Goal: Task Accomplishment & Management: Use online tool/utility

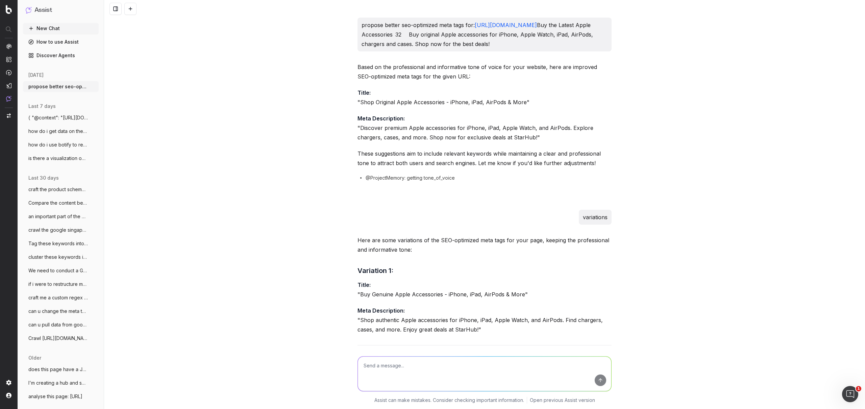
scroll to position [12313, 0]
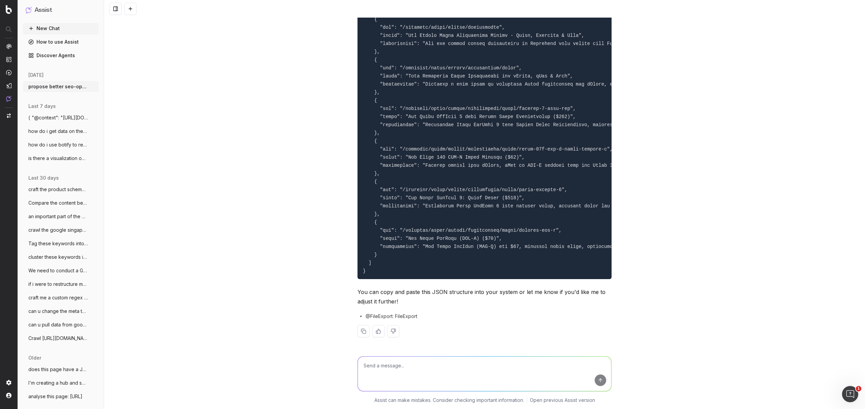
click at [408, 372] on textarea at bounding box center [485, 373] width 254 height 34
type textarea "are u able to remove a code from https://consumer.starhub.com/"
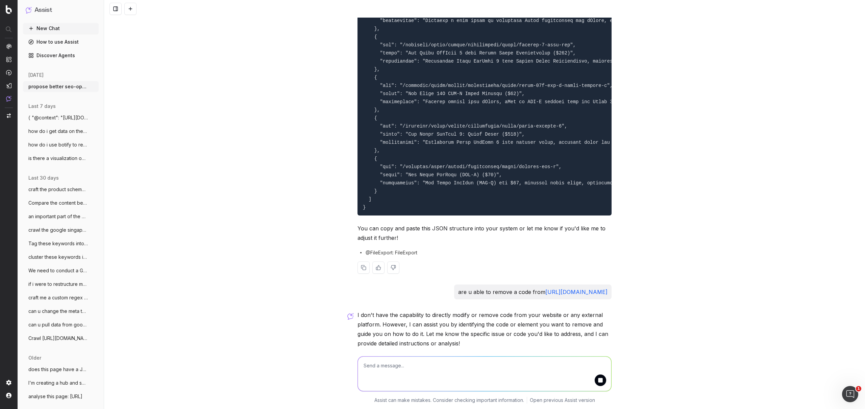
scroll to position [12406, 0]
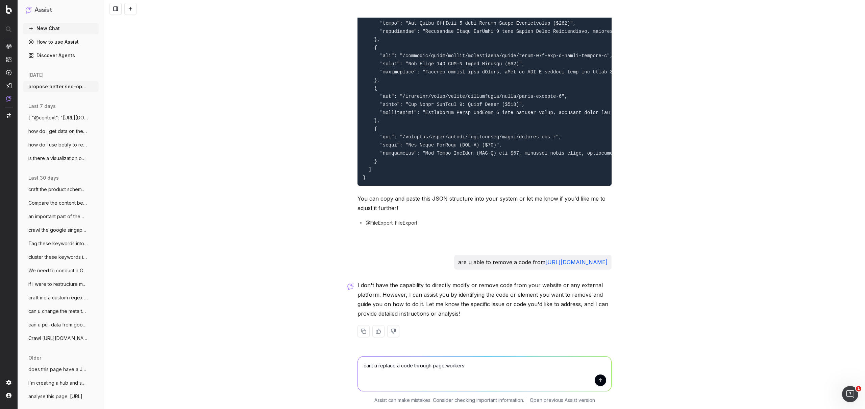
type textarea "cant u replace a code through page workers?"
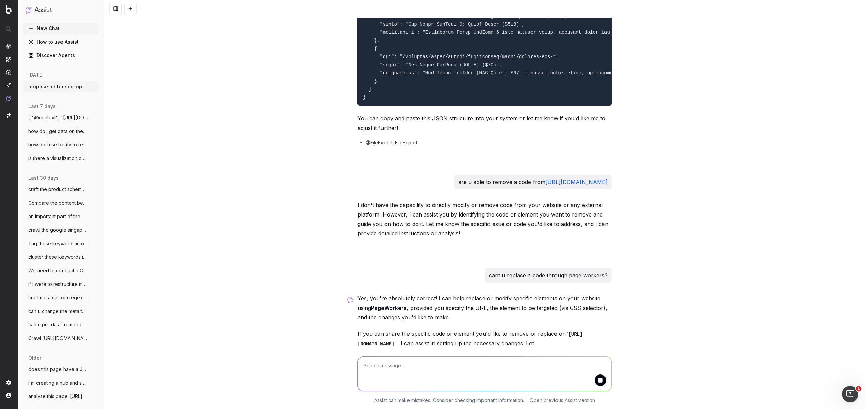
scroll to position [12525, 0]
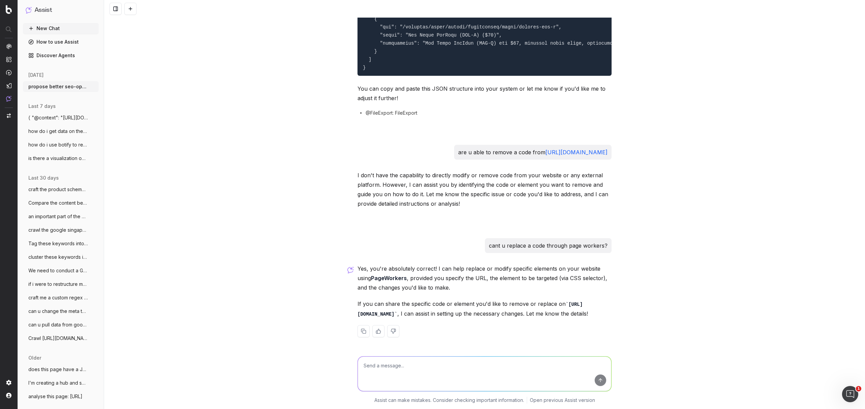
drag, startPoint x: 406, startPoint y: 358, endPoint x: 401, endPoint y: 367, distance: 10.8
click at [402, 364] on textarea at bounding box center [485, 373] width 254 height 34
click at [400, 368] on textarea at bounding box center [485, 373] width 254 height 34
paste textarea "Hi Keith! We investigated this further and found that the website is running a …"
type textarea "this is the problem im trying to resolve: Hi Keith! We investigated this furthe…"
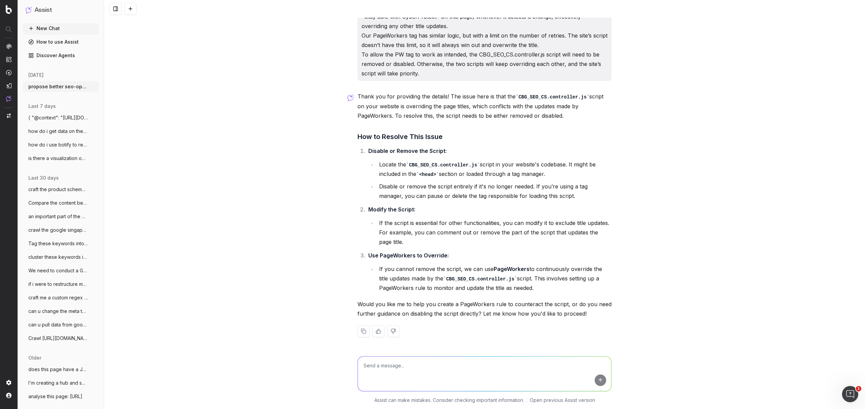
scroll to position [12892, 0]
type textarea "yes create a rule to counteract the script"
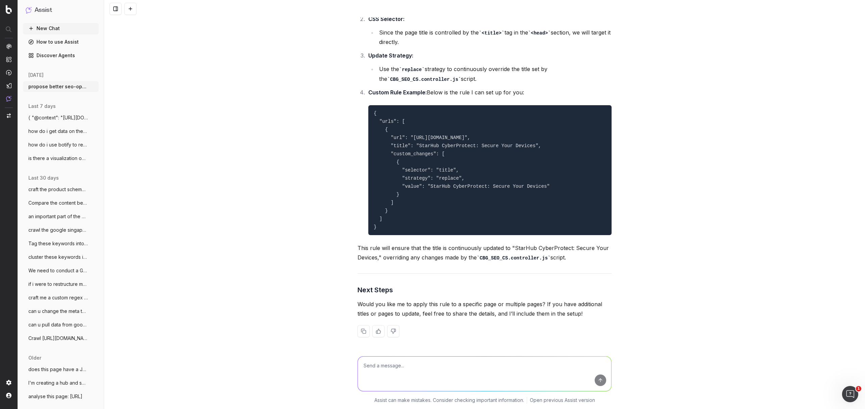
scroll to position [13371, 0]
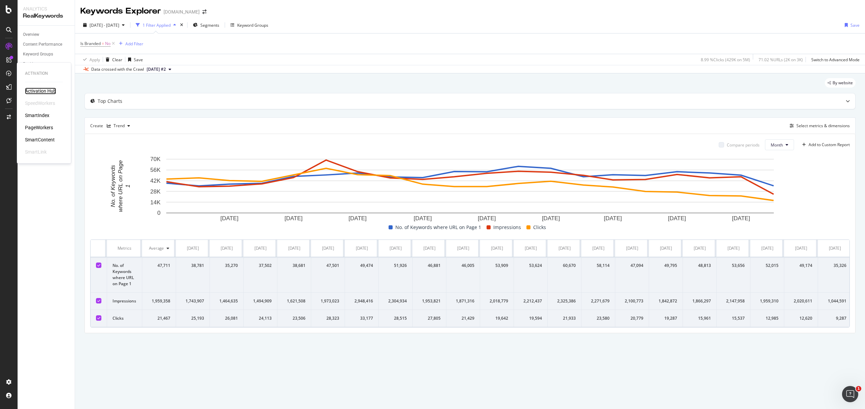
click at [49, 92] on div "Activation Hub" at bounding box center [40, 91] width 31 height 7
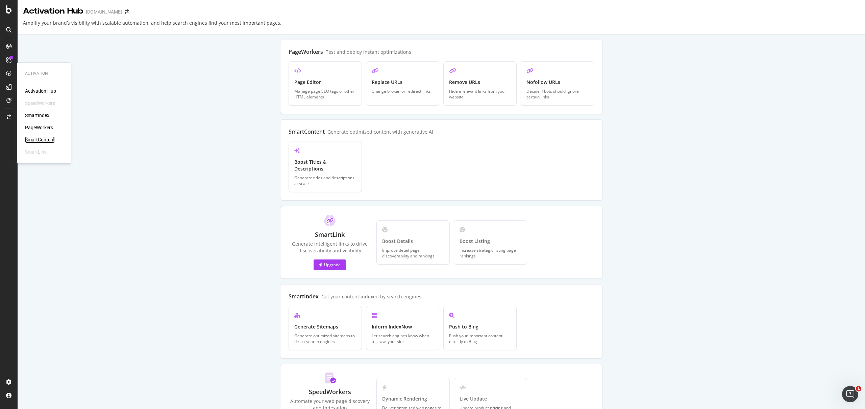
click at [38, 139] on div "SmartContent" at bounding box center [40, 139] width 30 height 7
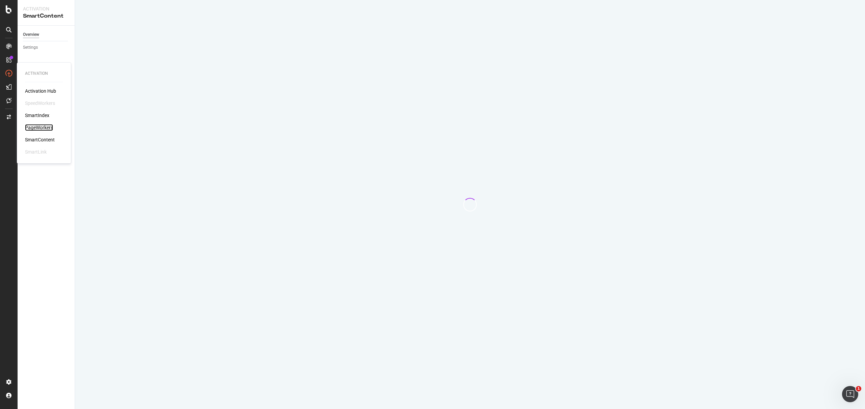
click at [39, 128] on div "PageWorkers" at bounding box center [39, 127] width 28 height 7
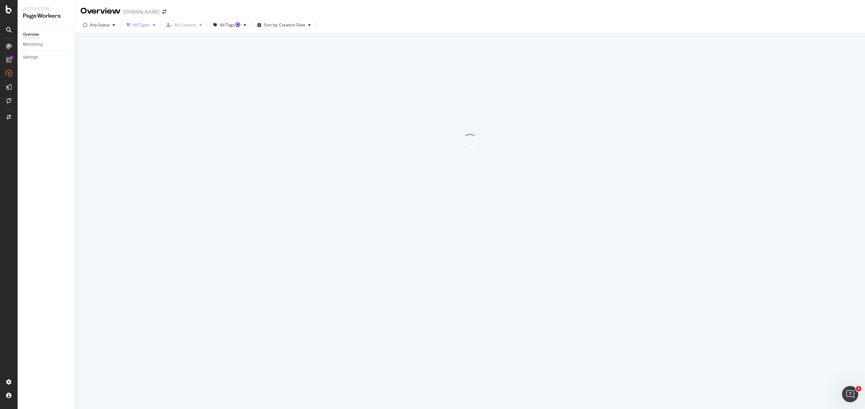
click at [145, 24] on div "All Types" at bounding box center [141, 25] width 17 height 4
click at [299, 63] on div at bounding box center [470, 140] width 771 height 204
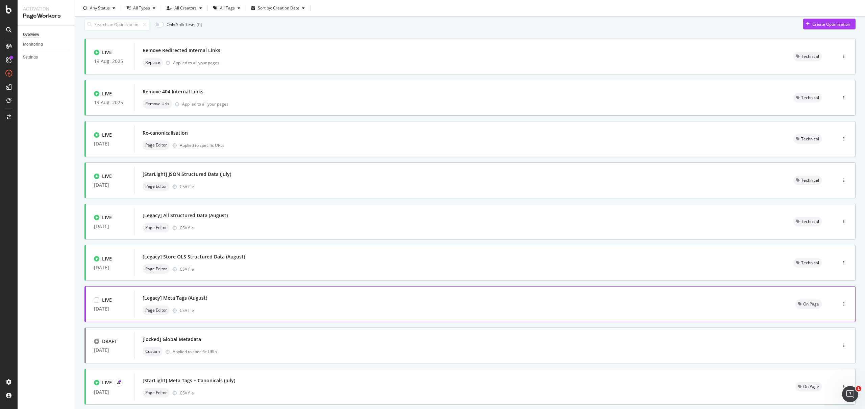
scroll to position [103, 0]
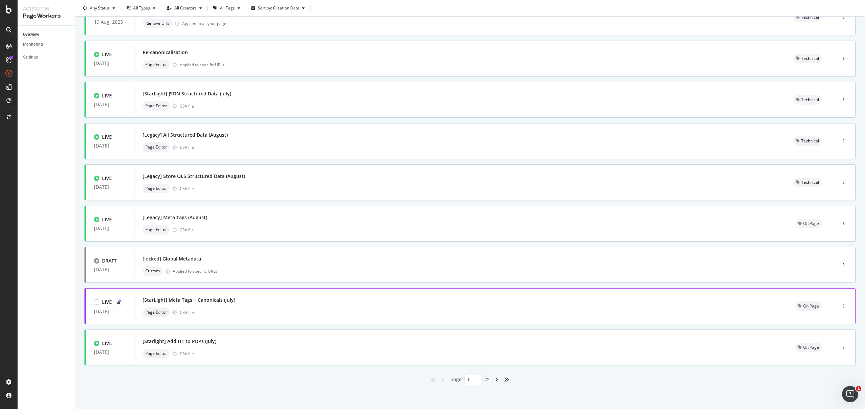
click at [248, 302] on div "[StarLight] Meta Tags + Canonicals (July)" at bounding box center [461, 299] width 637 height 9
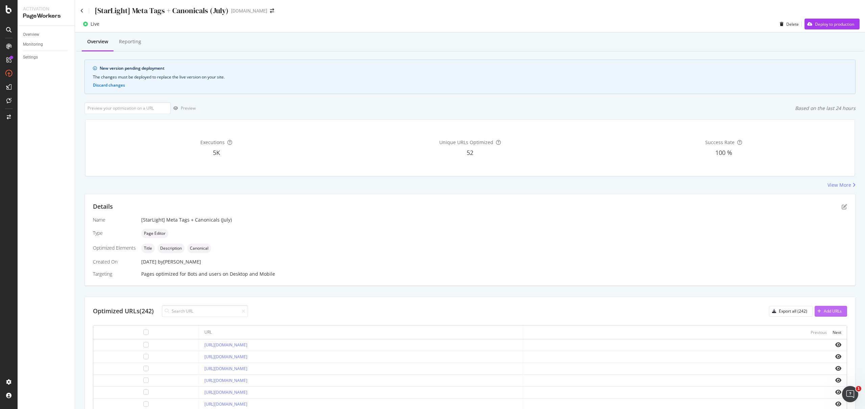
click at [825, 312] on div "Add URLs" at bounding box center [833, 311] width 18 height 6
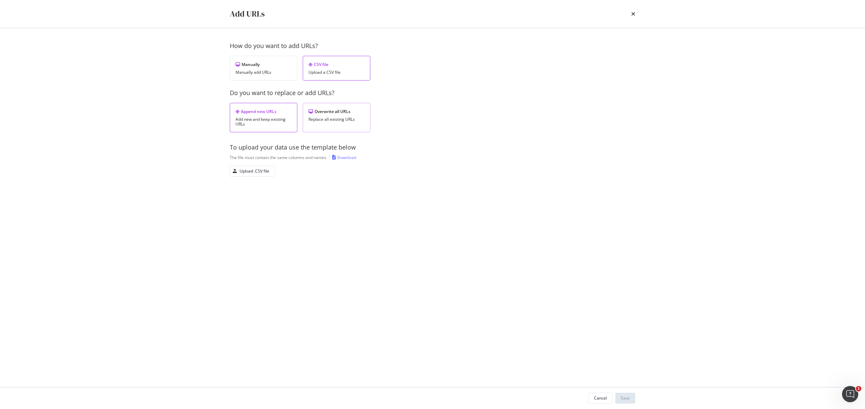
click at [337, 118] on div "Replace all existing URLs" at bounding box center [337, 119] width 56 height 5
click at [345, 161] on div "To upload your data use the template below The file must contain the same colum…" at bounding box center [433, 159] width 406 height 33
click at [347, 160] on div "Download" at bounding box center [346, 157] width 19 height 6
click at [267, 167] on div "Upload .CSV file" at bounding box center [249, 170] width 39 height 9
click at [628, 394] on div "Save" at bounding box center [625, 398] width 9 height 10
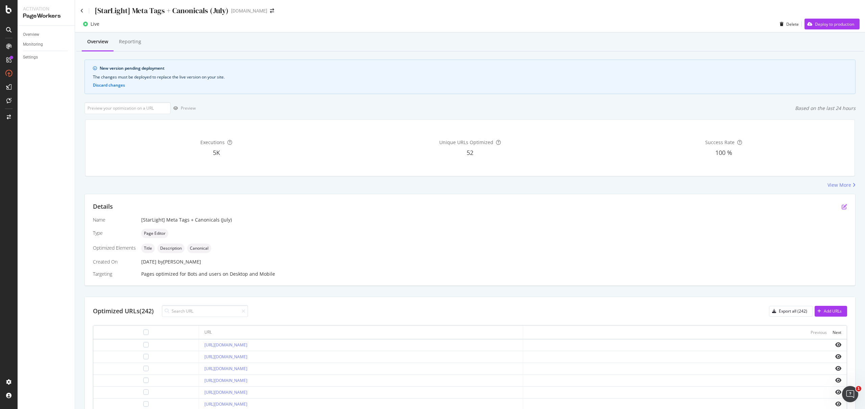
click at [843, 161] on div "Success Rate 100 %" at bounding box center [723, 147] width 251 height 45
click at [842, 209] on icon "pen-to-square" at bounding box center [844, 206] width 5 height 5
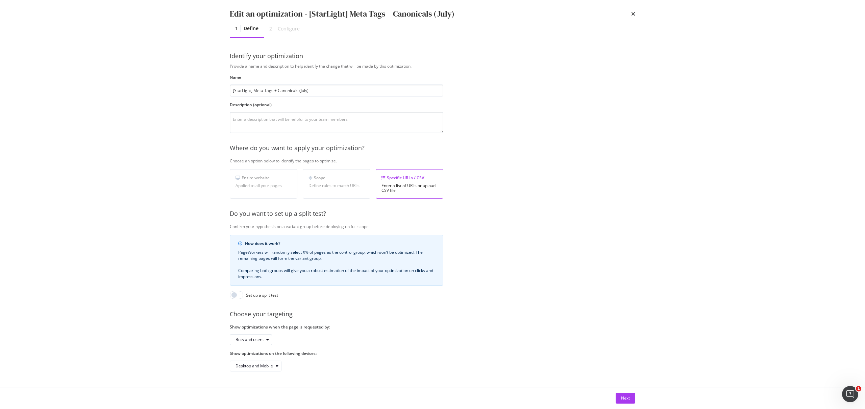
click at [300, 91] on input "[StarLight] Meta Tags + Canonicals (July)" at bounding box center [337, 91] width 214 height 12
type input "[StarLight] Meta Tags + Canonicals (August)"
click at [629, 396] on div "Next" at bounding box center [625, 398] width 9 height 6
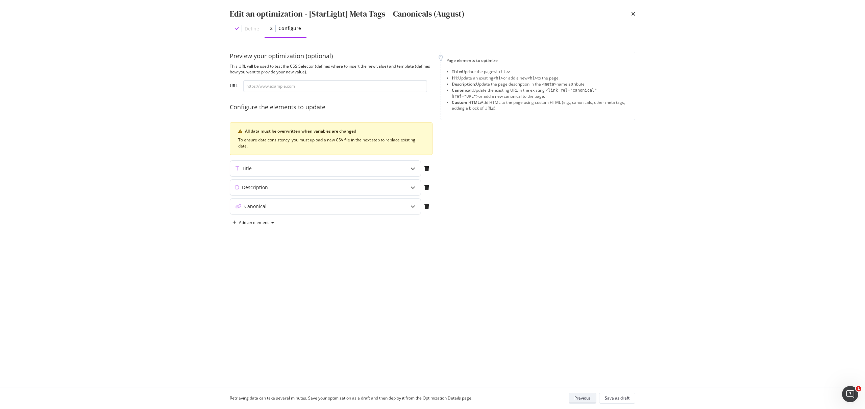
click at [629, 396] on div "Save as draft" at bounding box center [617, 398] width 25 height 6
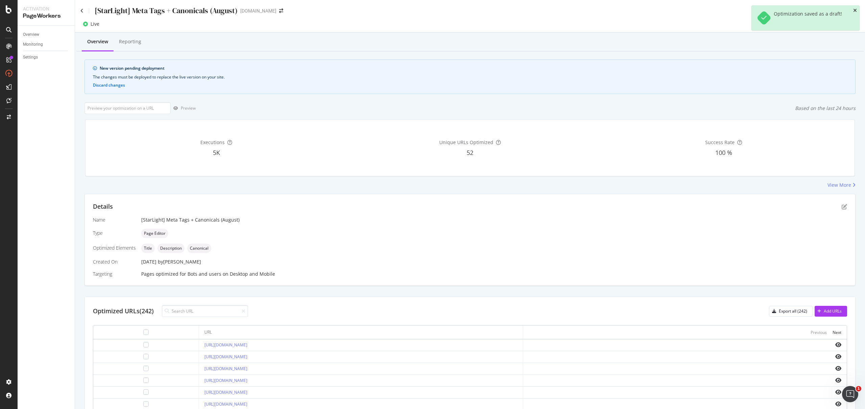
click at [857, 11] on icon "close toast" at bounding box center [855, 10] width 4 height 5
click at [841, 19] on div "Deploy to production" at bounding box center [830, 24] width 50 height 10
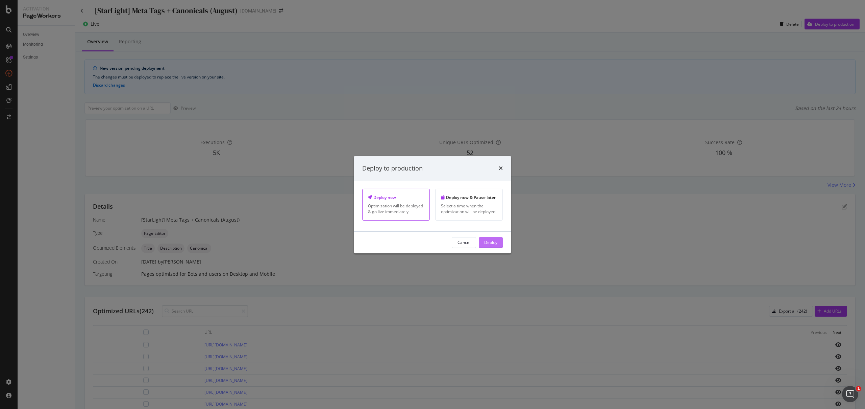
drag, startPoint x: 504, startPoint y: 241, endPoint x: 501, endPoint y: 241, distance: 3.7
click at [504, 241] on div "Cancel Deploy" at bounding box center [432, 243] width 157 height 22
click at [489, 241] on div "Deploy" at bounding box center [490, 242] width 13 height 6
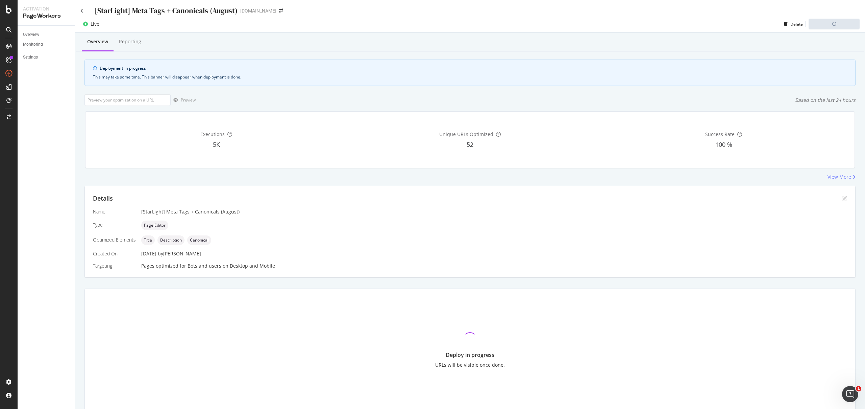
drag, startPoint x: 136, startPoint y: 48, endPoint x: 140, endPoint y: 55, distance: 7.6
click at [140, 55] on div "Overview Reporting Deployment in progress This may take some time. This banner …" at bounding box center [470, 233] width 790 height 403
click at [127, 47] on div "Reporting" at bounding box center [130, 42] width 33 height 19
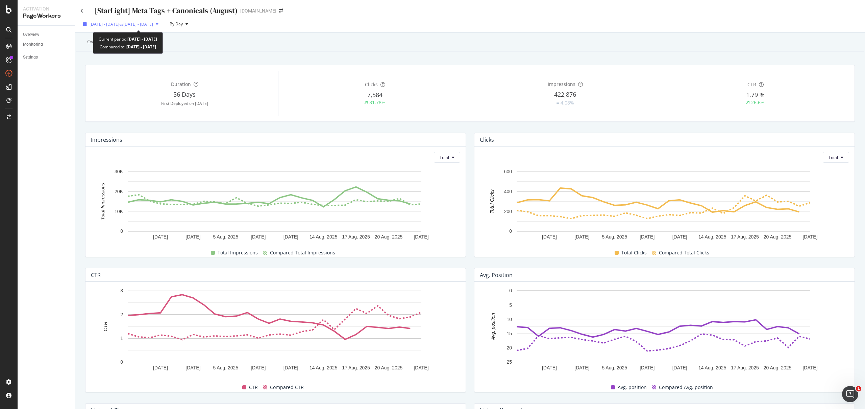
click at [153, 27] on span "vs [DATE] - [DATE]" at bounding box center [136, 24] width 34 height 6
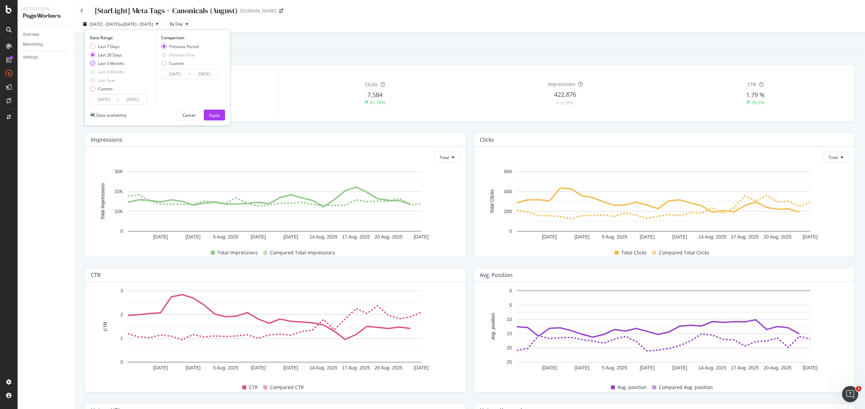
click at [114, 63] on div "Last 3 Months" at bounding box center [111, 64] width 26 height 6
type input "[DATE]"
click at [211, 117] on div "Apply" at bounding box center [214, 115] width 10 height 6
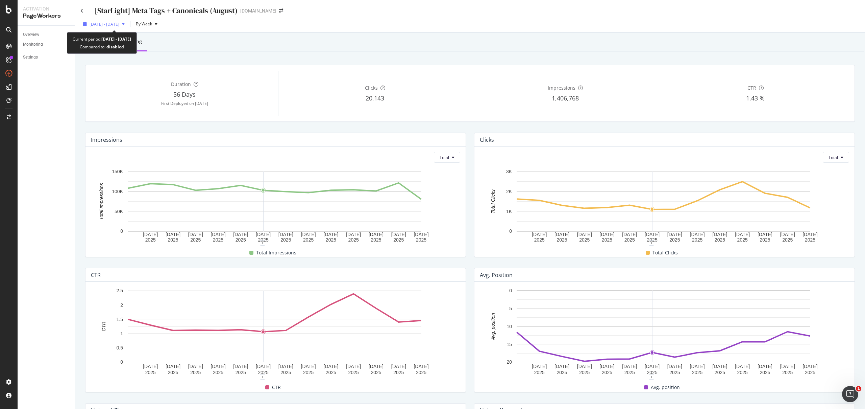
click at [119, 26] on span "[DATE] - [DATE]" at bounding box center [105, 24] width 30 height 6
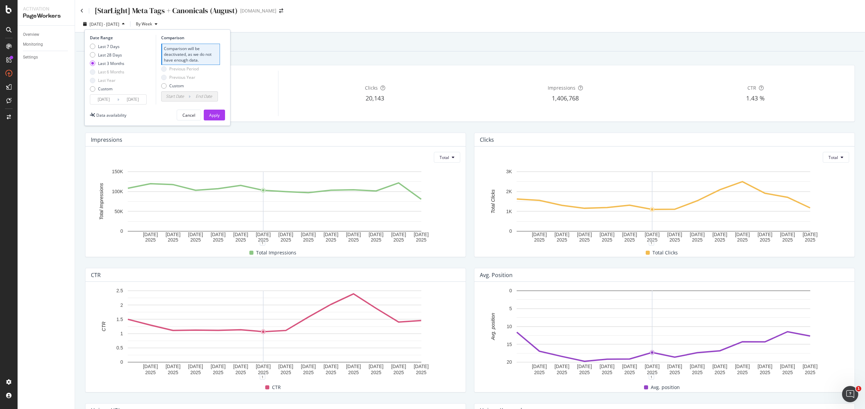
click at [111, 57] on div "Last 7 Days Last 28 Days Last 3 Months Last 6 Months Last Year Custom" at bounding box center [107, 69] width 34 height 51
click at [111, 56] on div "Last 28 Days" at bounding box center [110, 55] width 24 height 6
type input "[DATE]"
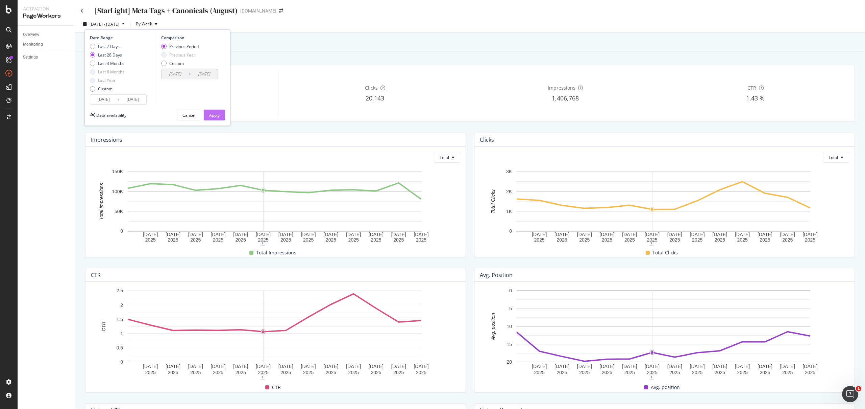
click at [215, 114] on div "Apply" at bounding box center [214, 115] width 10 height 6
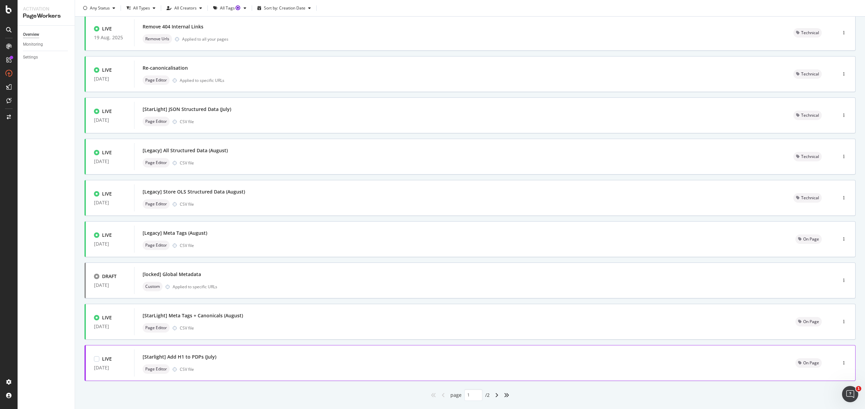
scroll to position [103, 0]
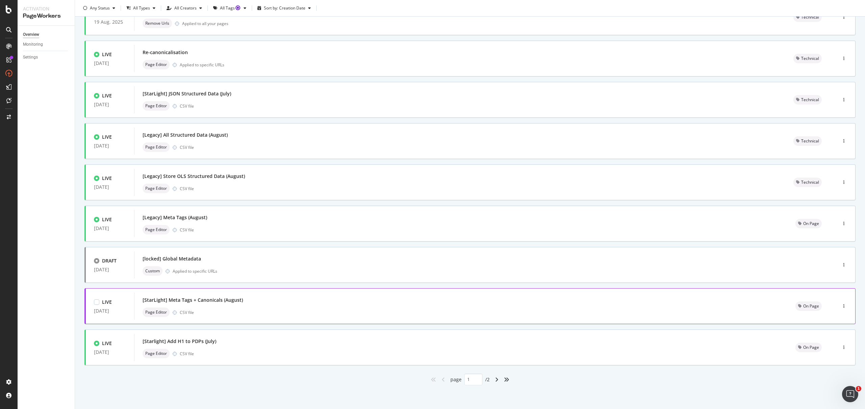
click at [279, 311] on div "Page Editor CSV file" at bounding box center [461, 311] width 637 height 9
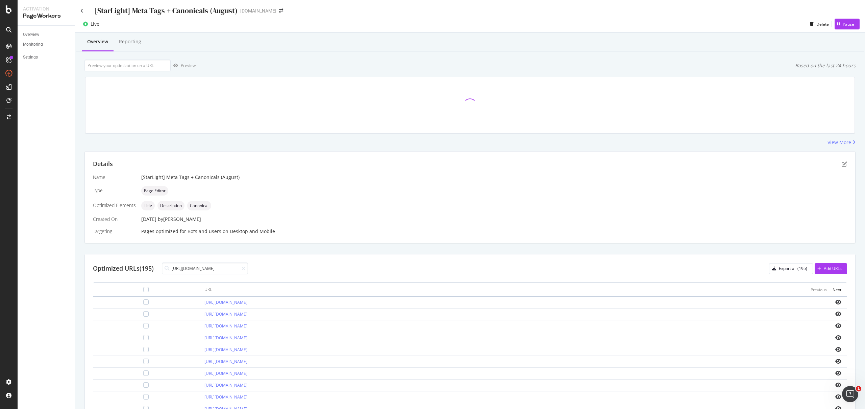
scroll to position [0, 46]
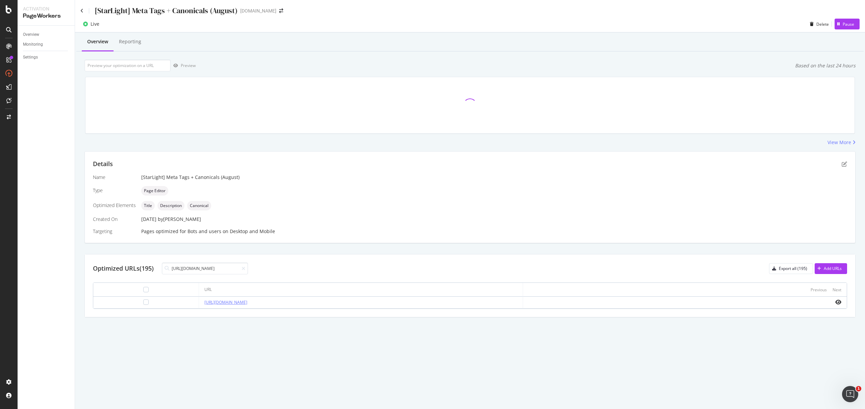
type input "[URL][DOMAIN_NAME]"
click at [204, 300] on link "[URL][DOMAIN_NAME]" at bounding box center [225, 302] width 43 height 6
click at [835, 300] on div at bounding box center [685, 301] width 313 height 5
click at [837, 302] on icon "eye" at bounding box center [839, 301] width 6 height 5
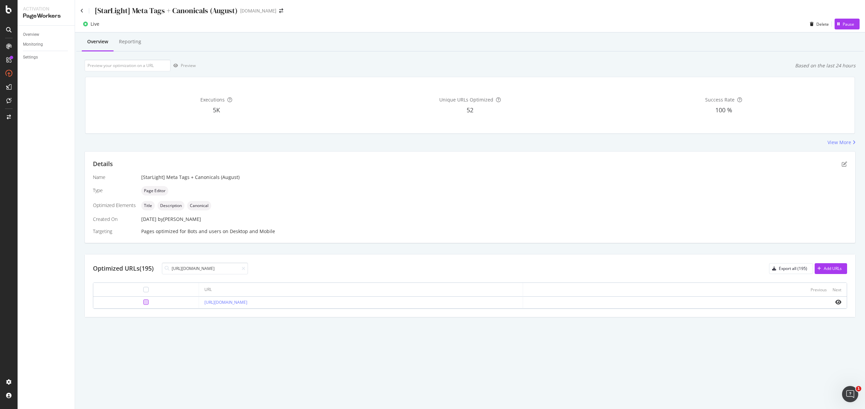
click at [143, 301] on div at bounding box center [145, 301] width 5 height 5
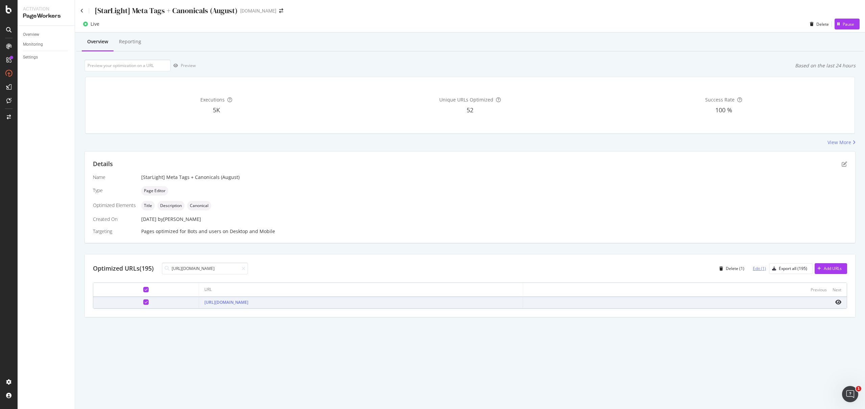
click at [766, 269] on div "Edit (1)" at bounding box center [759, 268] width 13 height 6
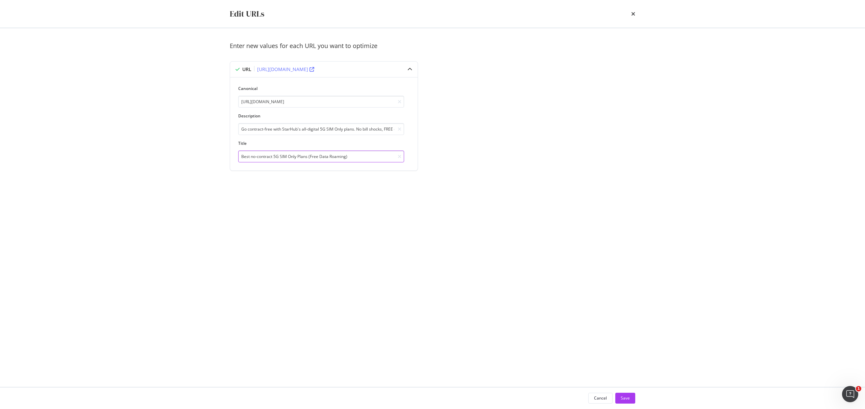
drag, startPoint x: 302, startPoint y: 159, endPoint x: 495, endPoint y: 161, distance: 192.3
click at [485, 160] on div "Enter new values for each URL you want to optimize URL https://consumer.starhub…" at bounding box center [433, 114] width 406 height 145
click at [626, 397] on div "Save" at bounding box center [625, 398] width 9 height 6
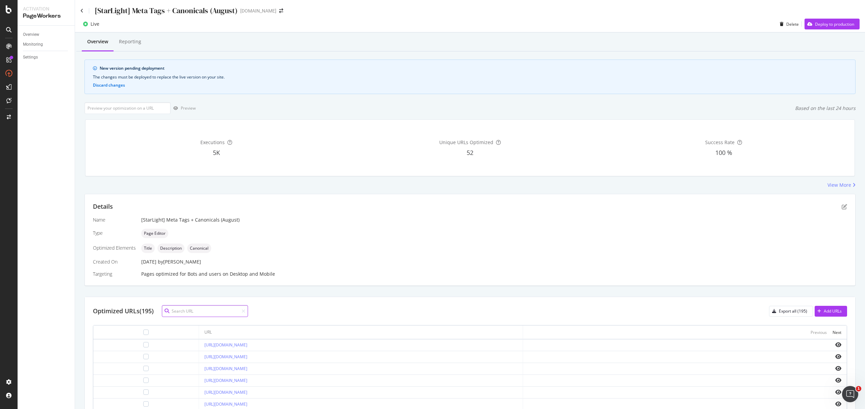
scroll to position [140, 0]
